Goal: Go to known website: Go to known website

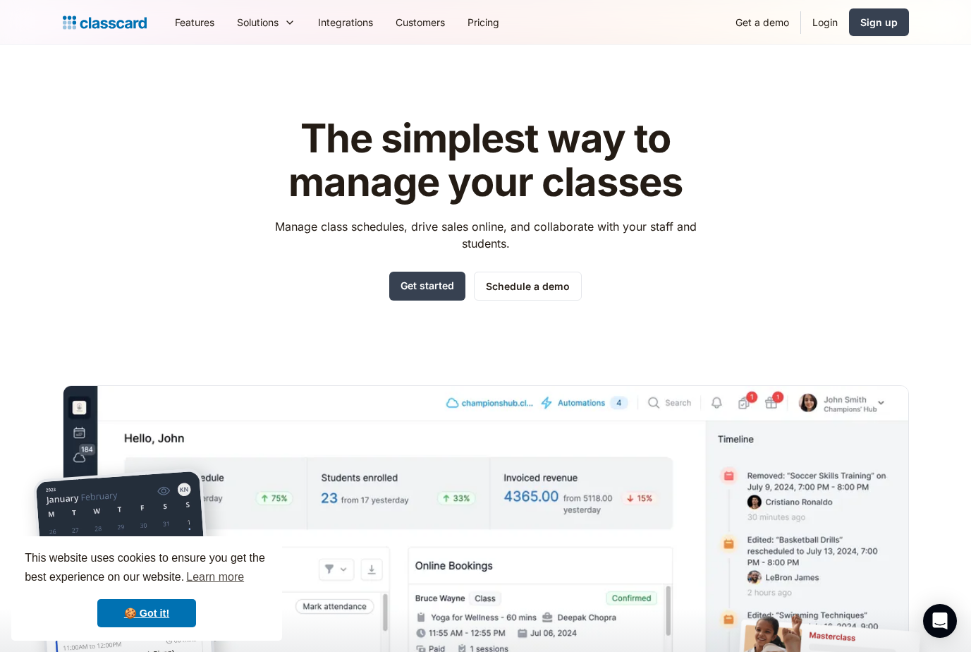
click at [825, 23] on link "Login" at bounding box center [825, 22] width 48 height 32
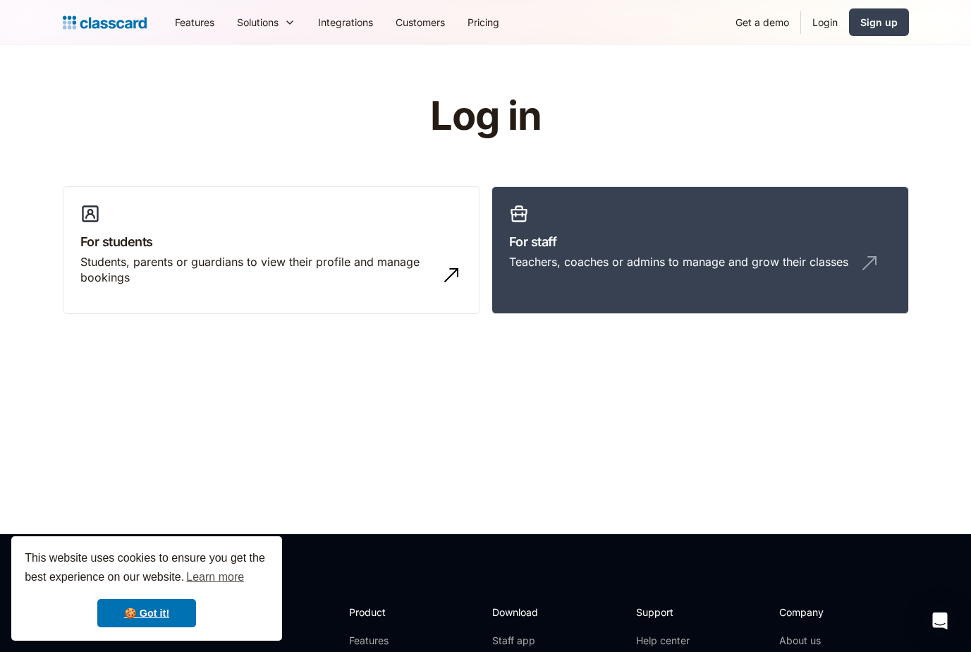
click at [629, 248] on h3 "For staff" at bounding box center [700, 241] width 382 height 19
